Goal: Task Accomplishment & Management: Manage account settings

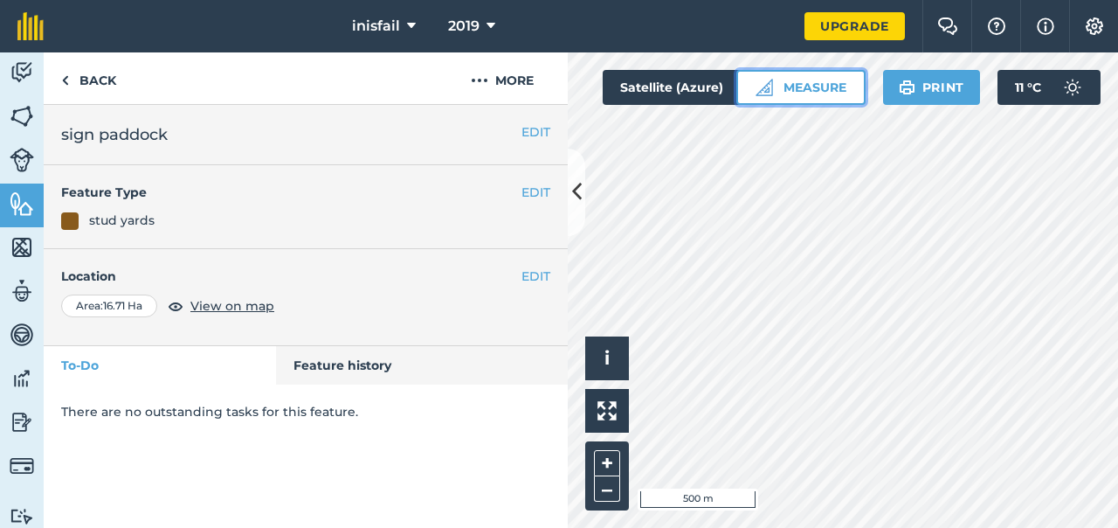
click at [819, 100] on button "Measure" at bounding box center [800, 87] width 129 height 35
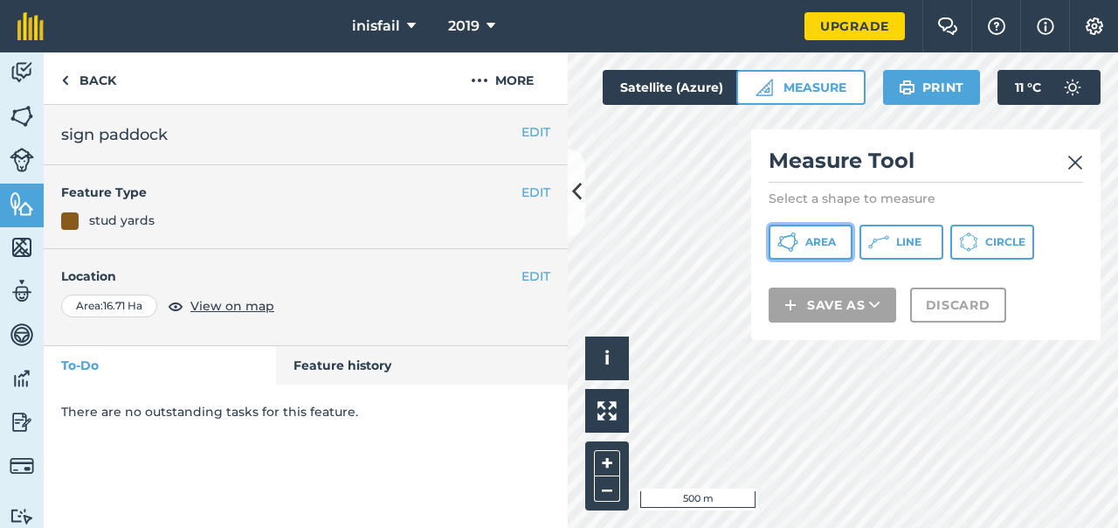
click at [817, 241] on span "Area" at bounding box center [820, 242] width 31 height 14
click at [552, 246] on div "Activity Fields Livestock Features Maps Team Vehicles Data Reporting Billing Tu…" at bounding box center [559, 289] width 1118 height 475
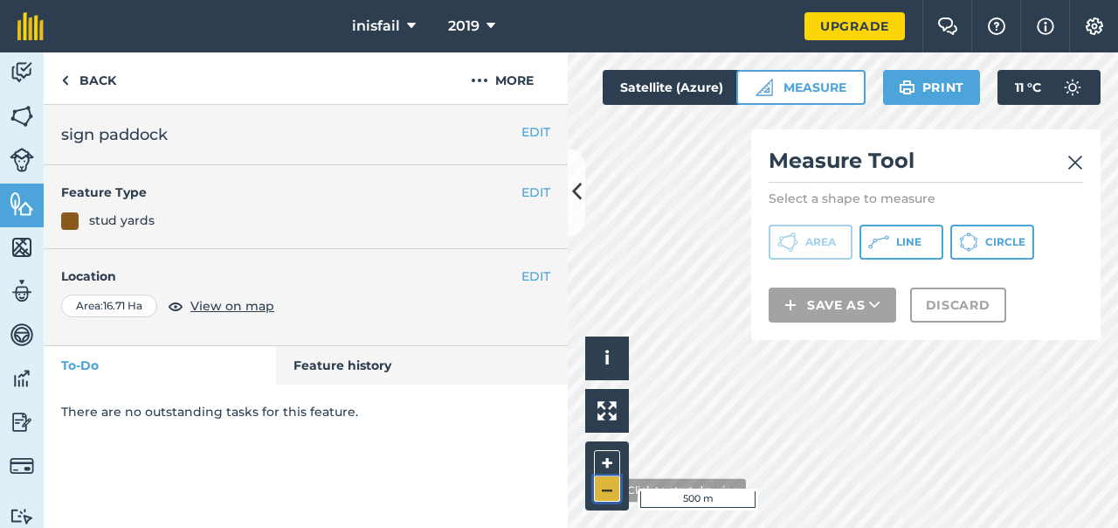
click at [602, 488] on button "–" at bounding box center [607, 488] width 26 height 25
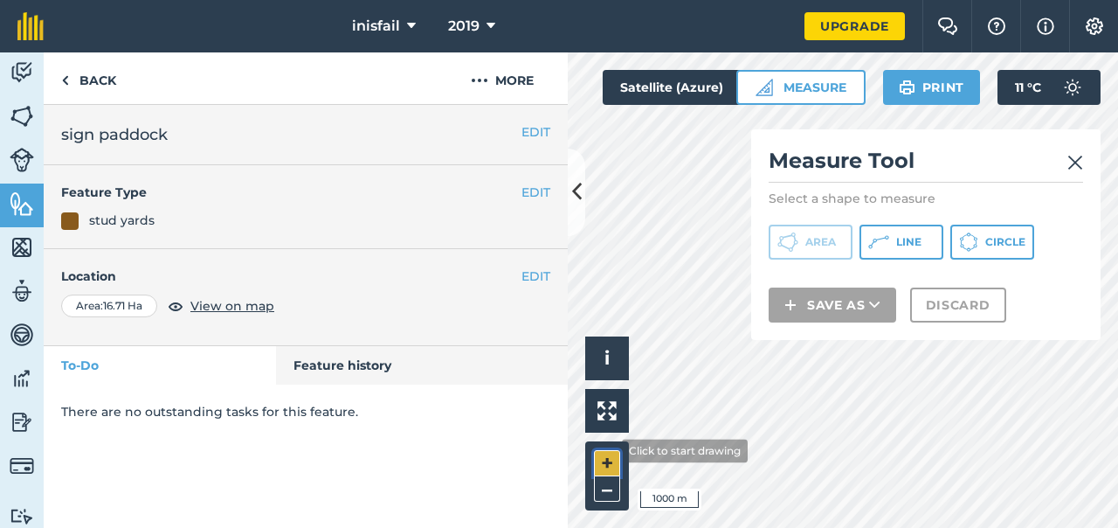
click at [609, 451] on button "+" at bounding box center [607, 463] width 26 height 26
click at [755, 264] on div "Click to start drawing i © 2025 TomTom, Microsoft 500 m + – Satellite (Azure) M…" at bounding box center [843, 289] width 550 height 475
click at [818, 262] on div "Click to start drawing i © 2025 TomTom, Microsoft 500 m + – Satellite (Azure) M…" at bounding box center [843, 289] width 550 height 475
click at [508, 172] on div "Activity Fields Livestock Features Maps Team Vehicles Data Reporting Billing Tu…" at bounding box center [559, 289] width 1118 height 475
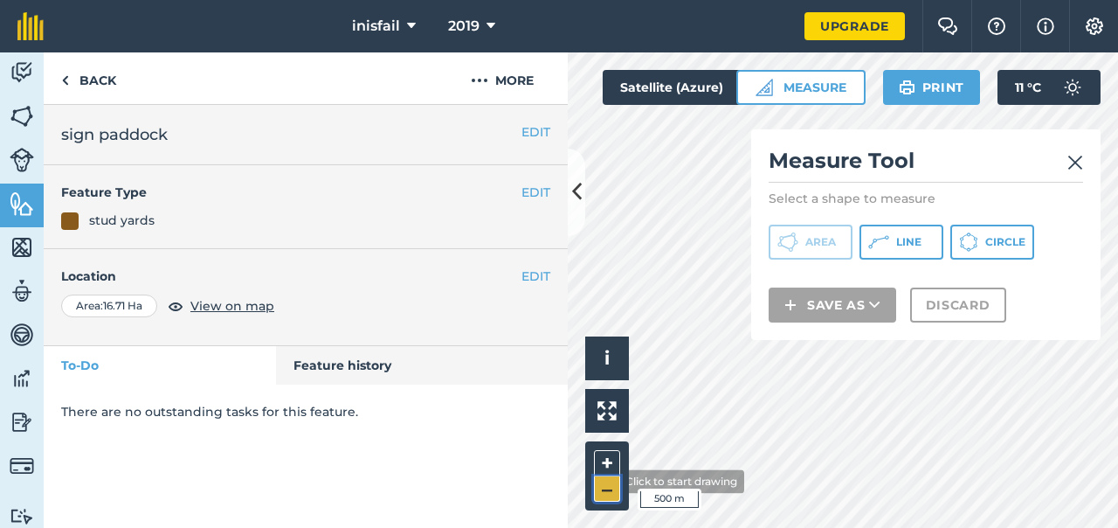
click at [604, 482] on button "–" at bounding box center [607, 488] width 26 height 25
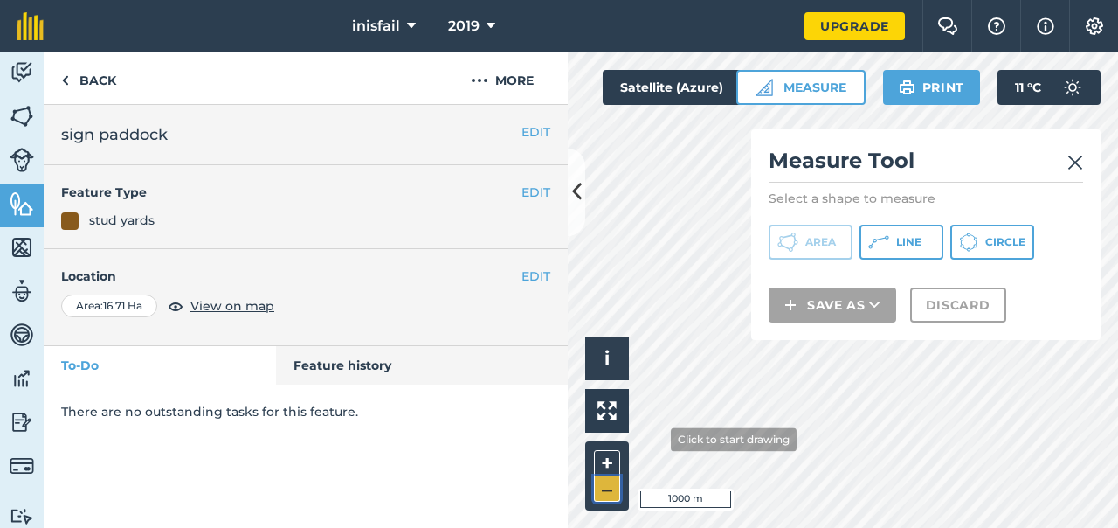
click at [604, 482] on button "–" at bounding box center [607, 488] width 26 height 25
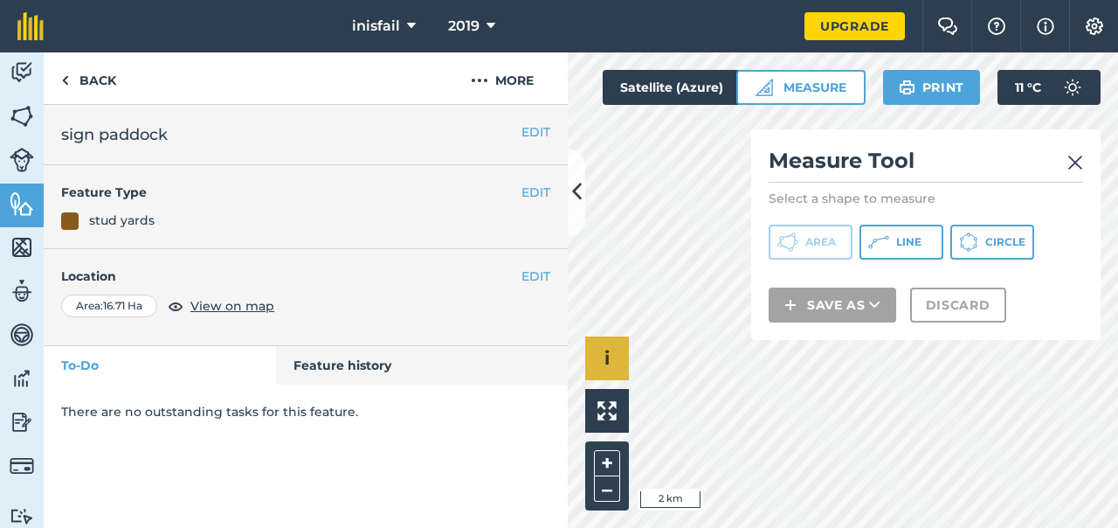
click at [616, 370] on div "Click to start drawing i © 2025 TomTom, Microsoft 2 km + –" at bounding box center [843, 289] width 550 height 475
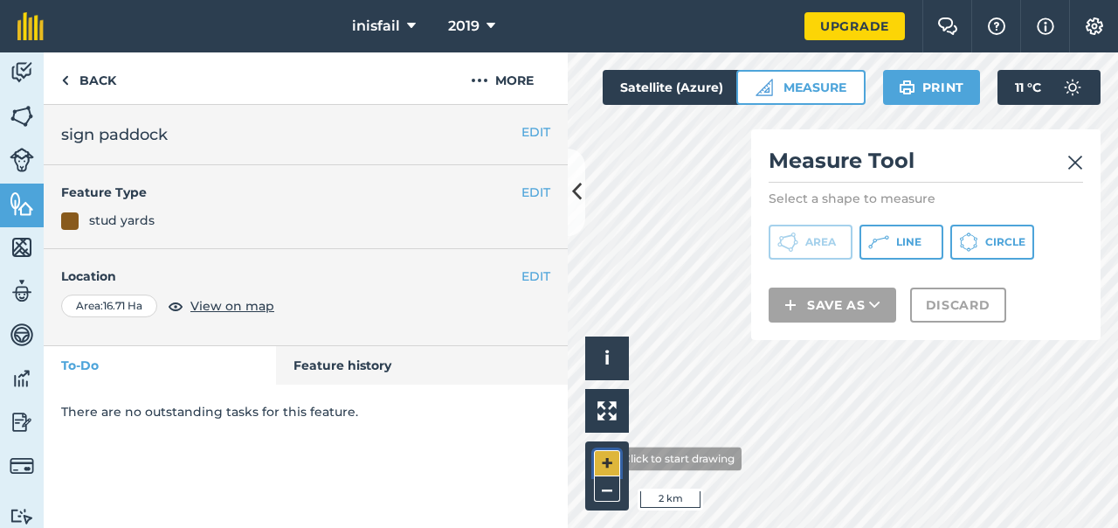
click at [603, 458] on button "+" at bounding box center [607, 463] width 26 height 26
click at [896, 262] on div "Click to start drawing i © 2025 TomTom, Microsoft 500 m + – Satellite (Azure) M…" at bounding box center [843, 289] width 550 height 475
drag, startPoint x: 870, startPoint y: 182, endPoint x: 765, endPoint y: 203, distance: 106.9
click at [765, 203] on div "Measure Tool Select a shape to measure Area Line Circle Save as Discard" at bounding box center [925, 234] width 349 height 211
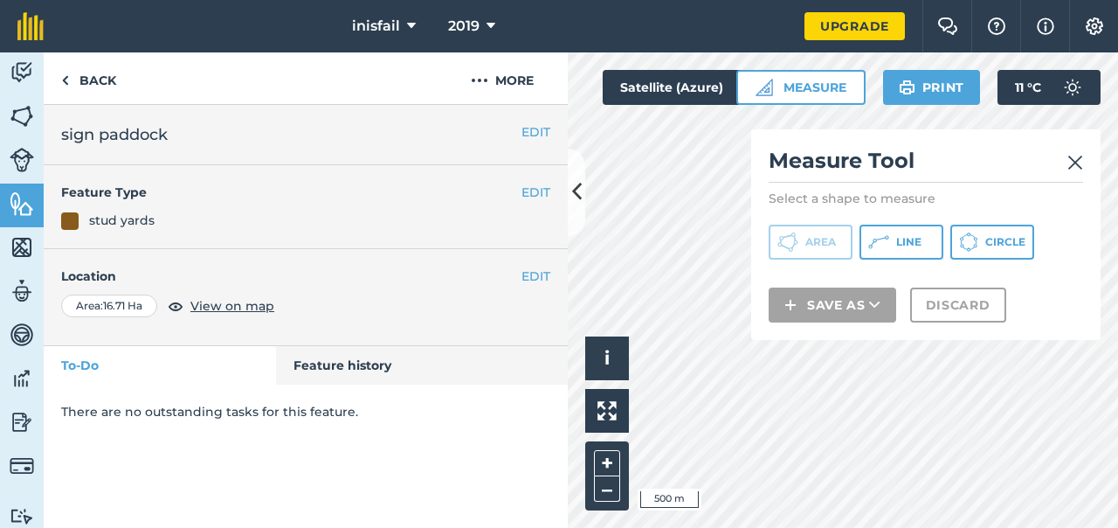
click at [1066, 153] on h2 "Measure Tool" at bounding box center [926, 165] width 314 height 36
click at [1067, 153] on h2 "Measure Tool" at bounding box center [926, 165] width 314 height 36
click at [1070, 155] on img at bounding box center [1075, 162] width 16 height 21
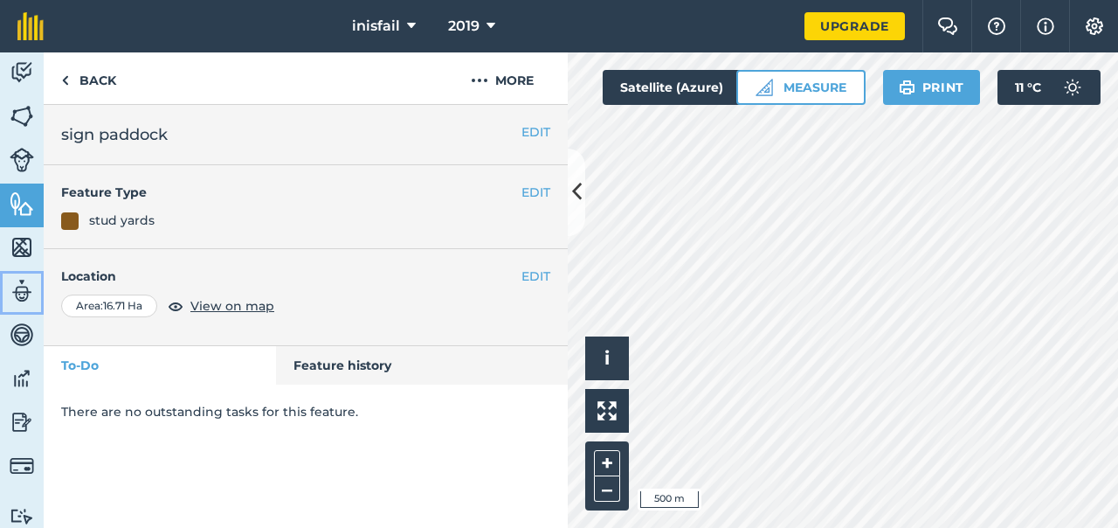
click at [0, 281] on link "Team" at bounding box center [22, 293] width 44 height 44
select select "MEMBER"
